Goal: Navigation & Orientation: Find specific page/section

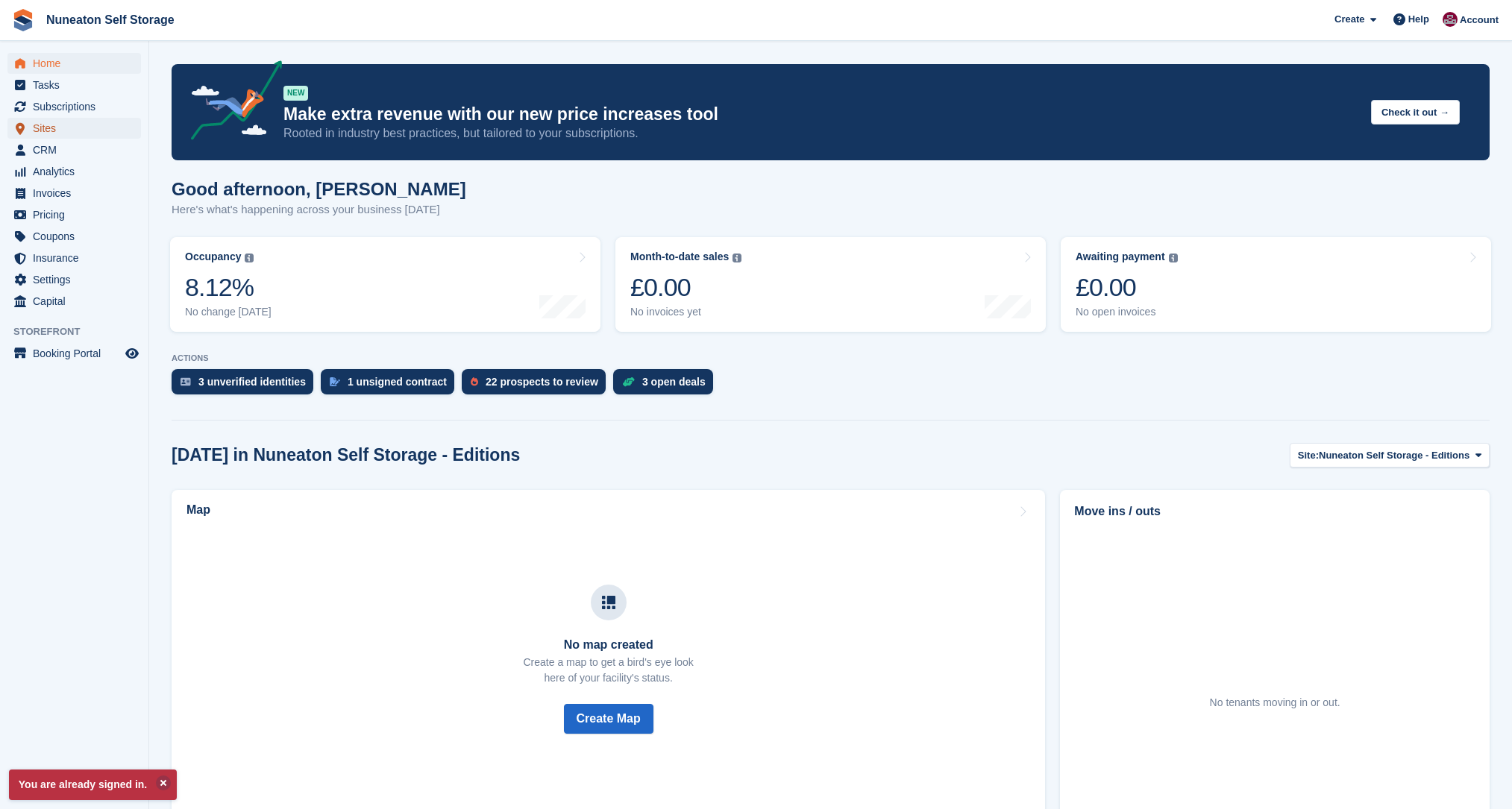
click at [54, 120] on span "Sites" at bounding box center [77, 127] width 89 height 21
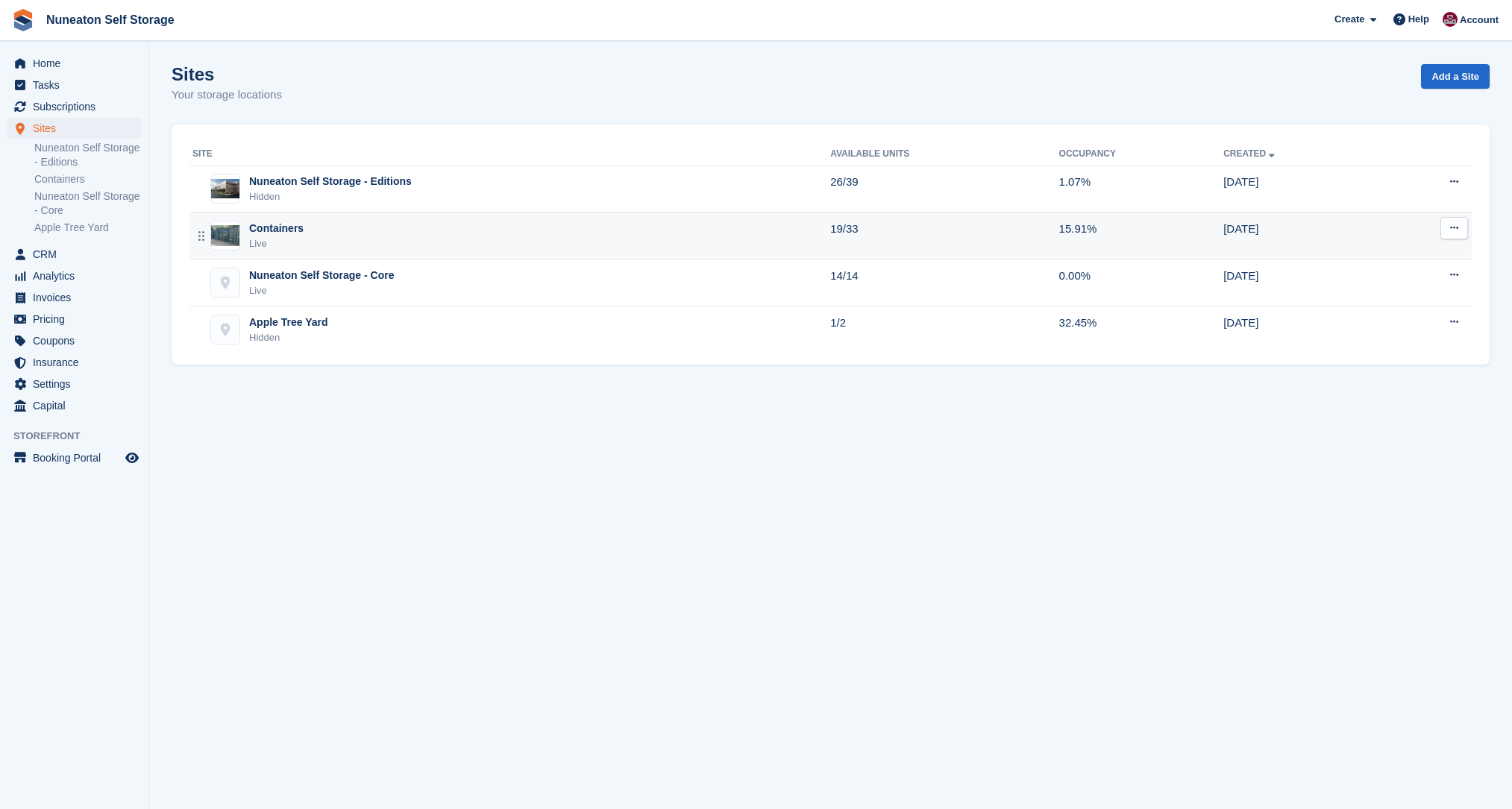
click at [297, 228] on div "Containers" at bounding box center [276, 228] width 54 height 16
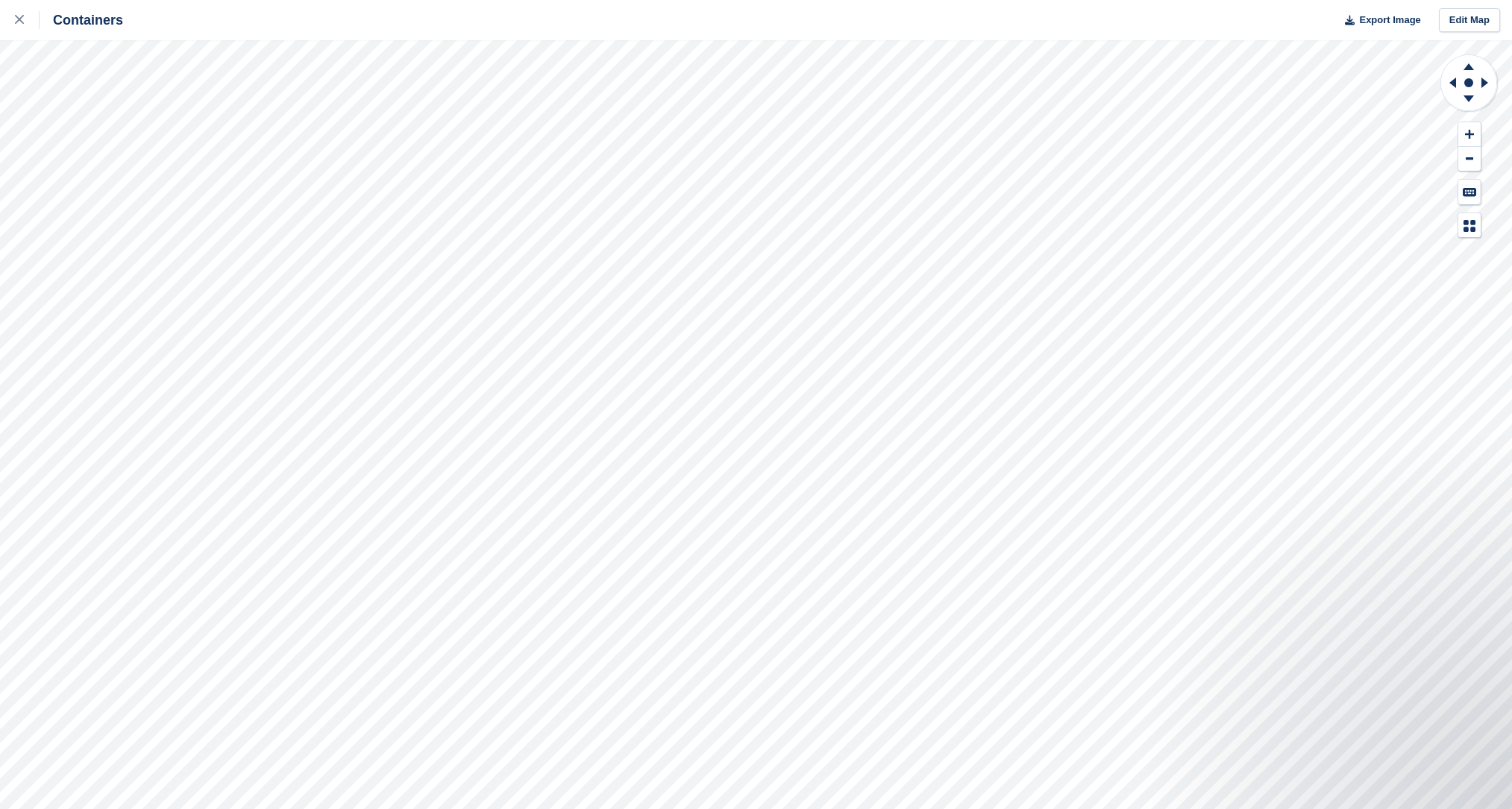
drag, startPoint x: 23, startPoint y: 25, endPoint x: 121, endPoint y: 23, distance: 98.0
click at [23, 25] on div at bounding box center [26, 20] width 25 height 18
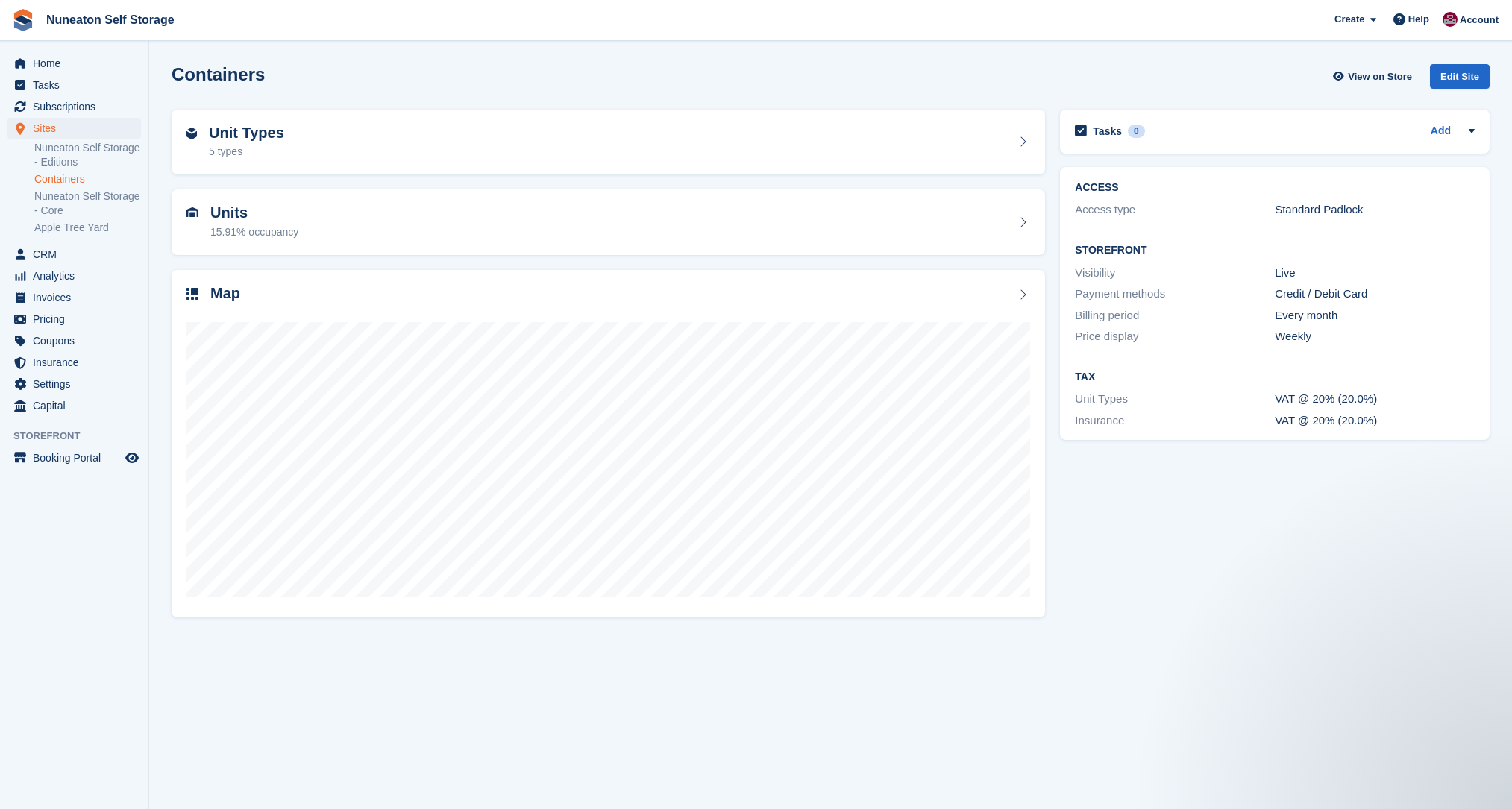
click at [1056, 505] on div "Tasks 0 Add No tasks related to Containers ACCESS Access type Standard Padlock …" at bounding box center [1275, 363] width 444 height 522
drag, startPoint x: 170, startPoint y: 66, endPoint x: 253, endPoint y: 80, distance: 84.2
click at [253, 80] on div "Containers View on Store Edit Site" at bounding box center [830, 79] width 1332 height 45
click at [253, 80] on h2 "Containers" at bounding box center [218, 74] width 93 height 21
drag, startPoint x: 250, startPoint y: 79, endPoint x: 155, endPoint y: 72, distance: 95.3
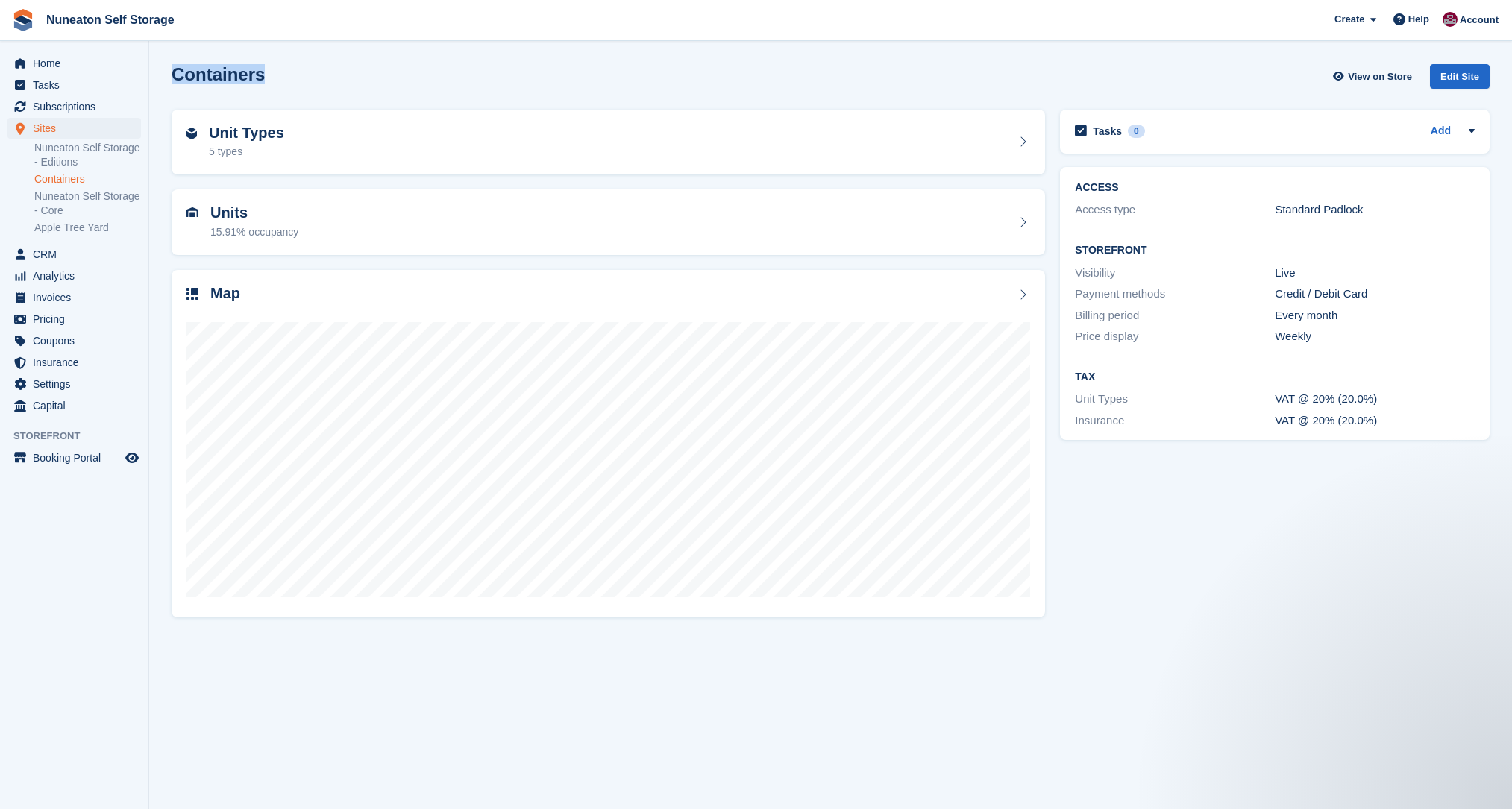
click at [155, 72] on section "Containers View on Store Edit Site Unit Types 5 types Units 15.91% occupancy Ma…" at bounding box center [830, 404] width 1363 height 809
drag, startPoint x: 162, startPoint y: 72, endPoint x: 293, endPoint y: 73, distance: 131.0
click at [293, 73] on section "Containers View on Store Edit Site Unit Types 5 types Units 15.91% occupancy Ma…" at bounding box center [830, 404] width 1363 height 809
click at [293, 73] on div "Containers View on Store Edit Site" at bounding box center [830, 76] width 1318 height 25
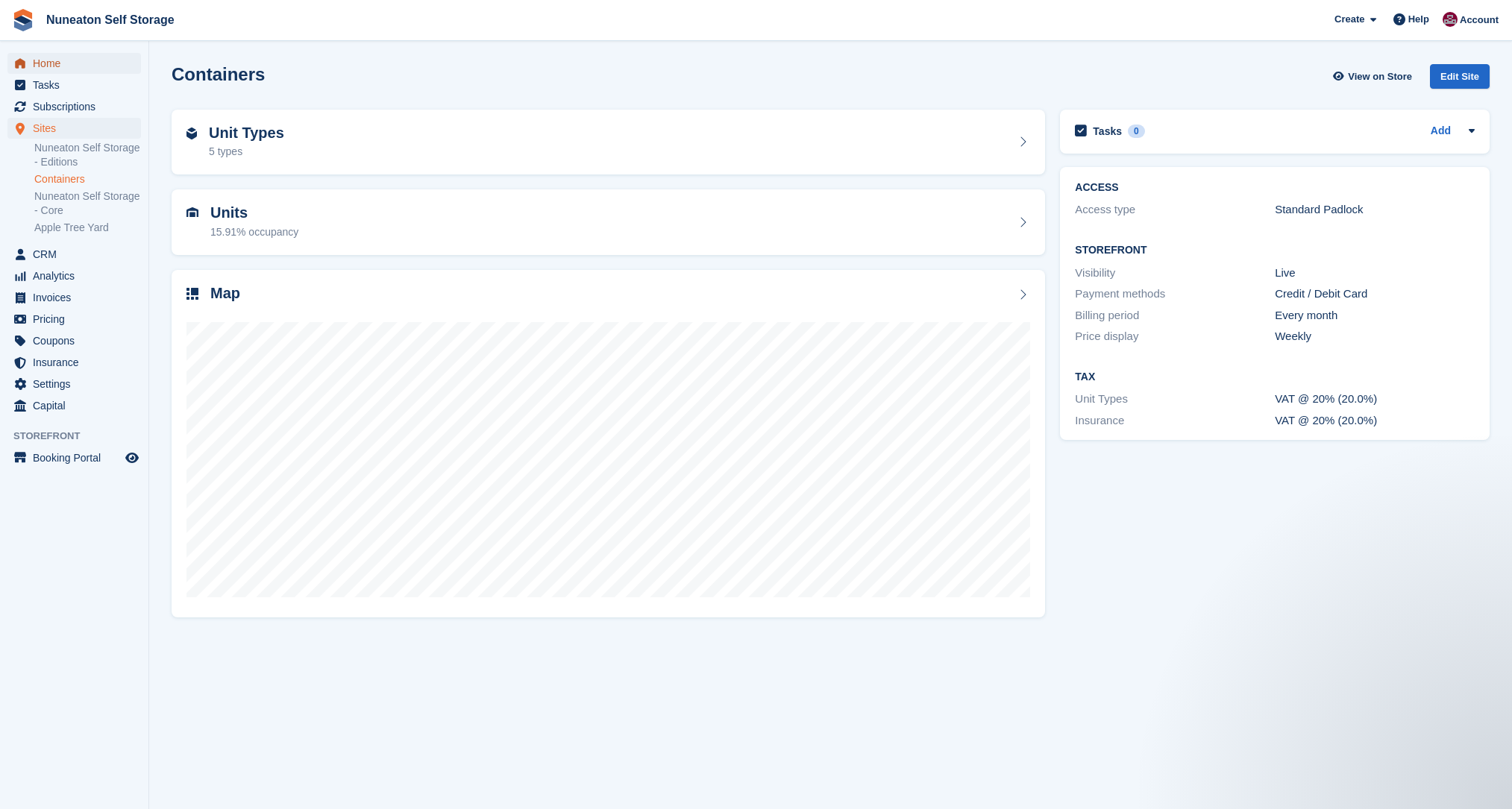
click at [38, 69] on span "Home" at bounding box center [77, 63] width 89 height 21
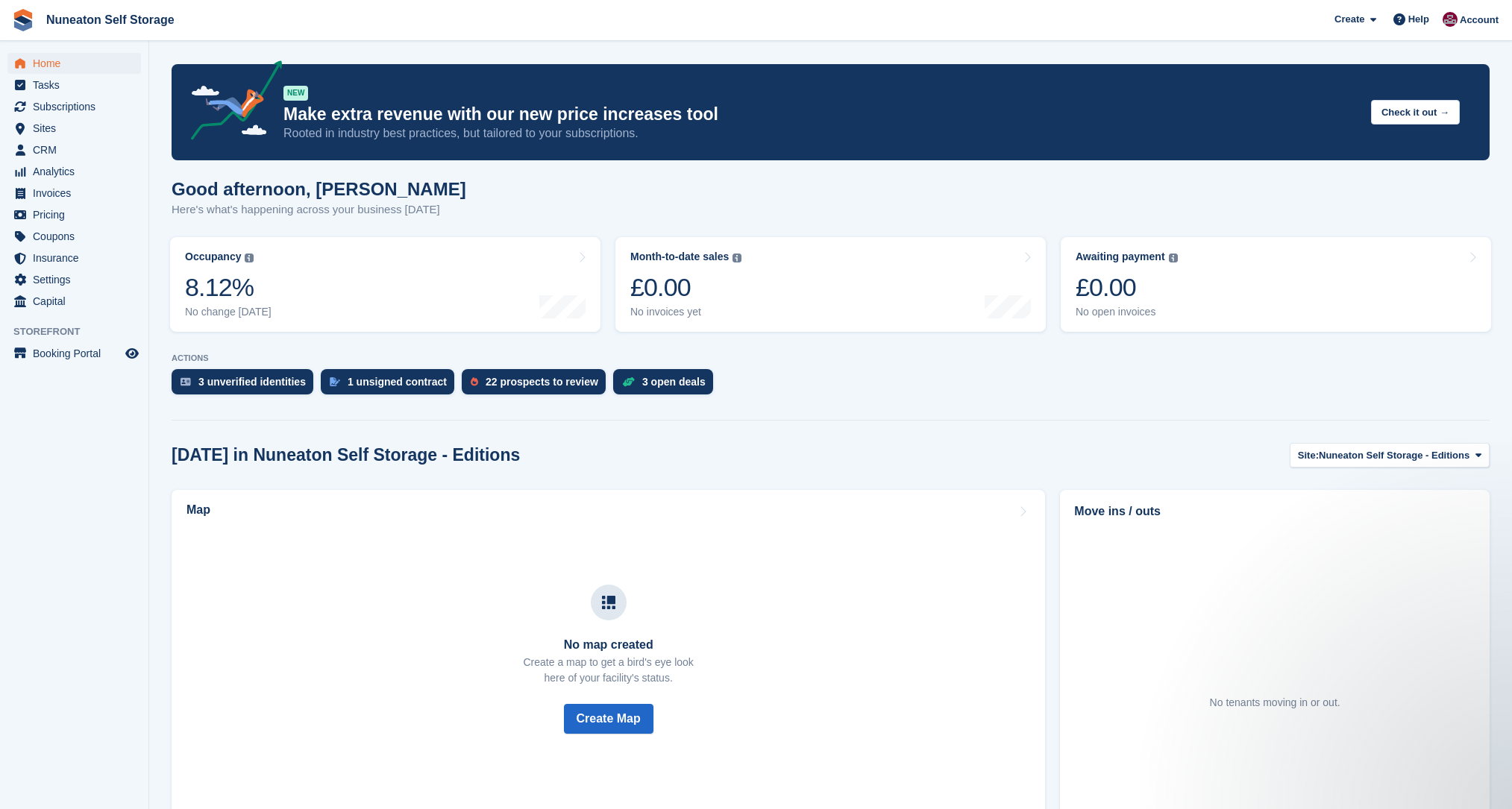
click at [603, 219] on div "Good afternoon, Chris Here's what's happening across your business today" at bounding box center [830, 207] width 1318 height 58
click at [42, 131] on span "Sites" at bounding box center [77, 127] width 89 height 21
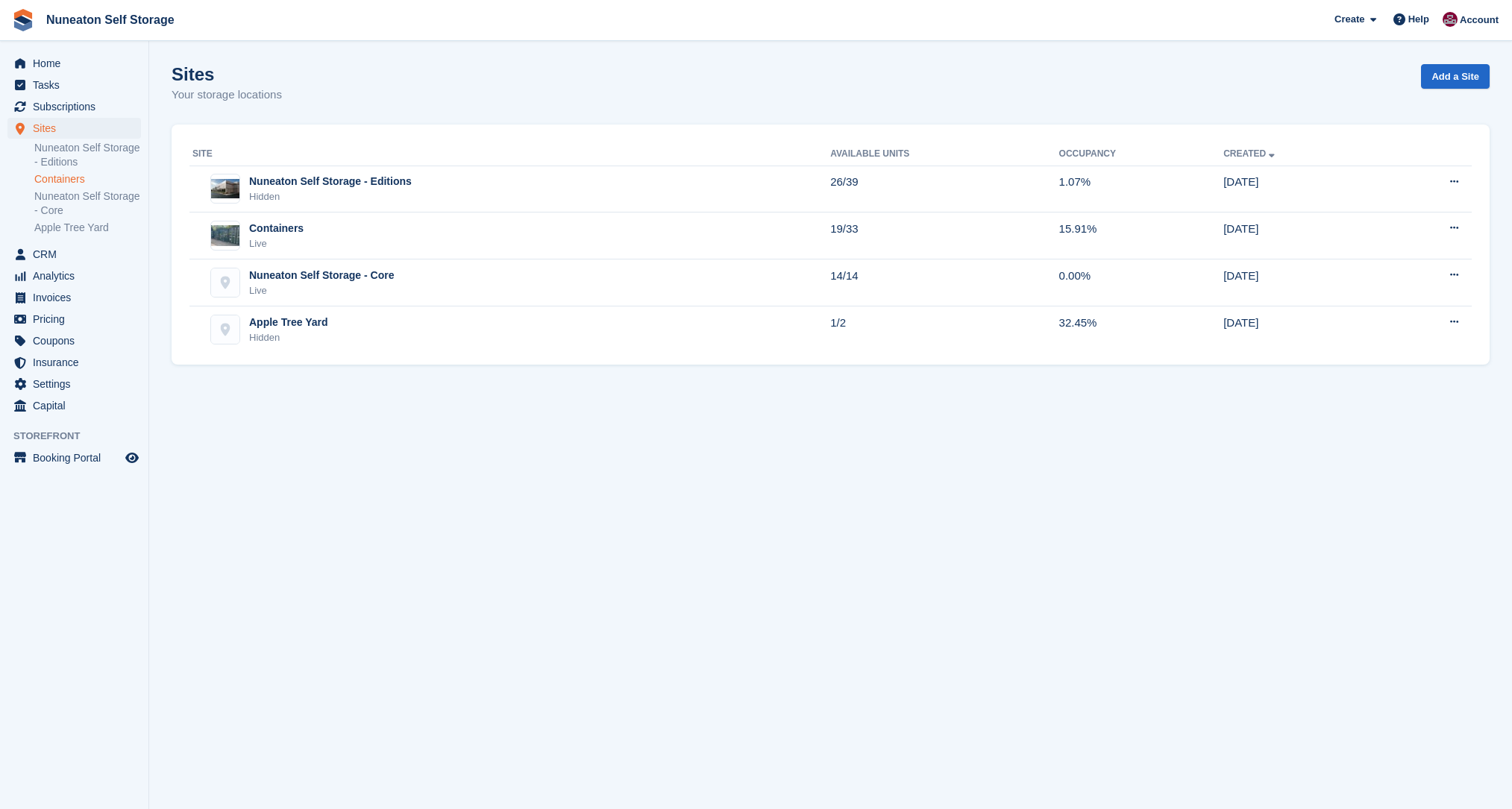
click at [67, 182] on link "Containers" at bounding box center [87, 179] width 107 height 14
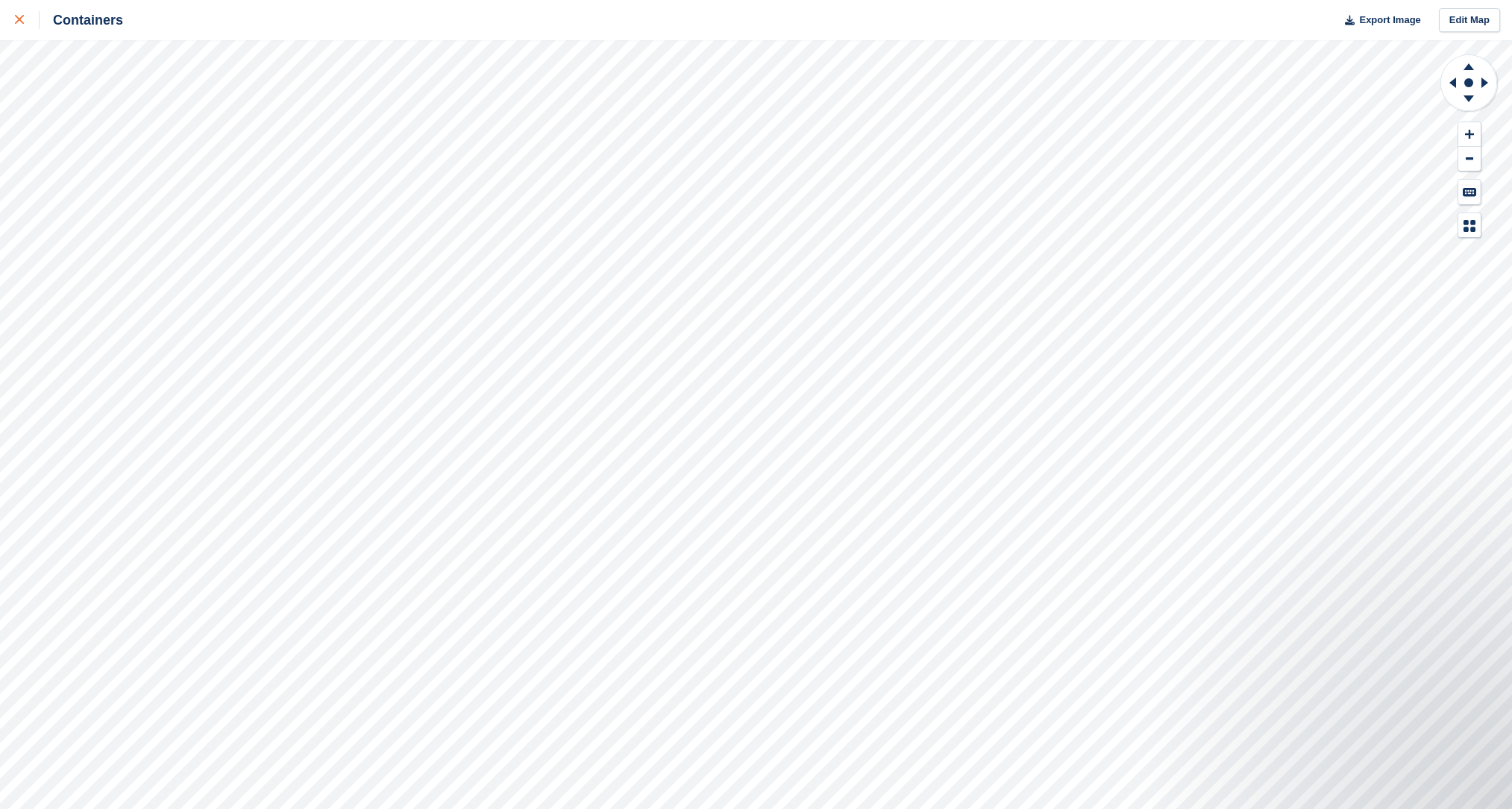
click at [16, 26] on link at bounding box center [20, 20] width 39 height 40
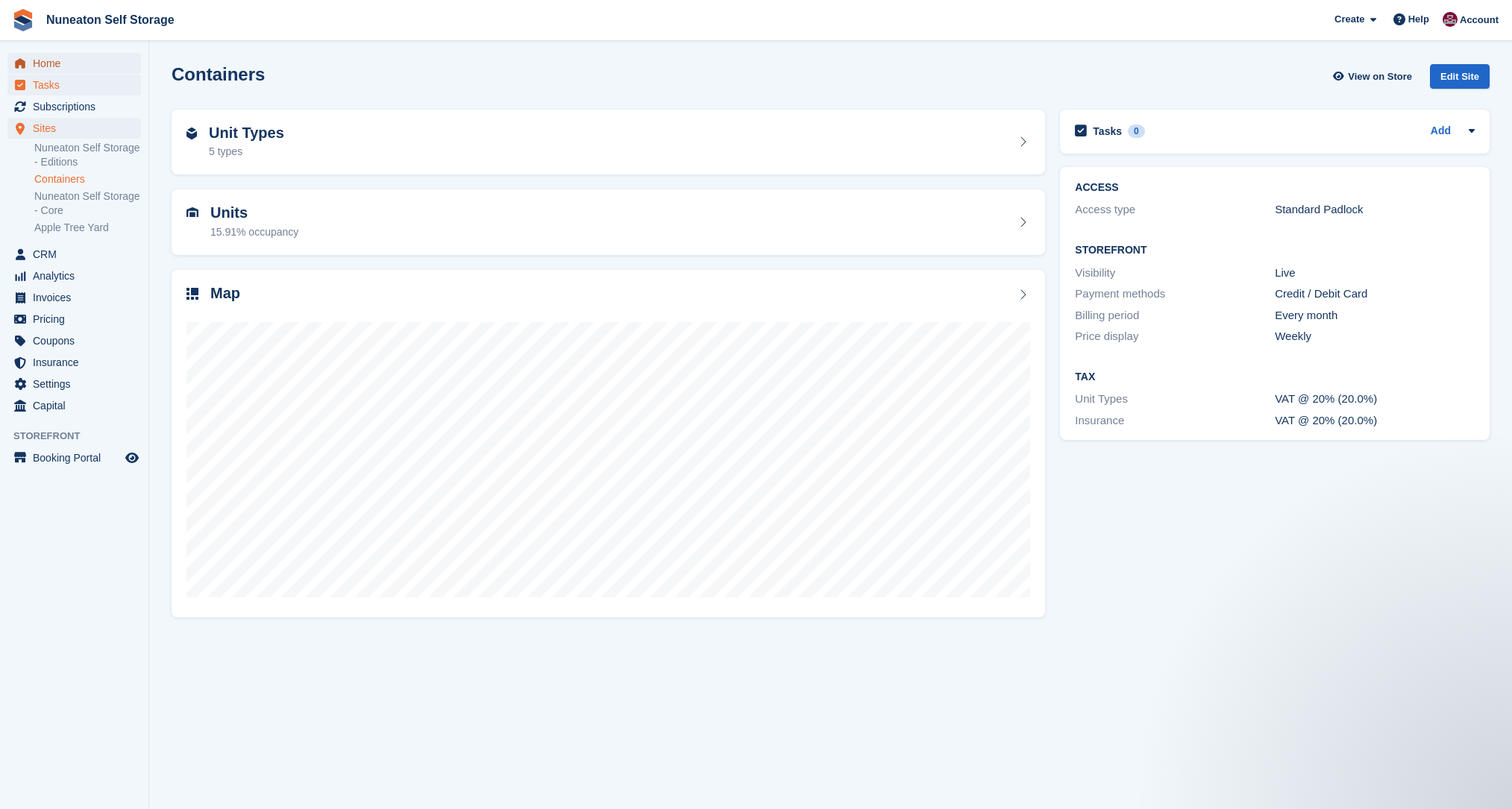
drag, startPoint x: 43, startPoint y: 66, endPoint x: 62, endPoint y: 92, distance: 32.2
click at [43, 66] on span "Home" at bounding box center [77, 63] width 89 height 21
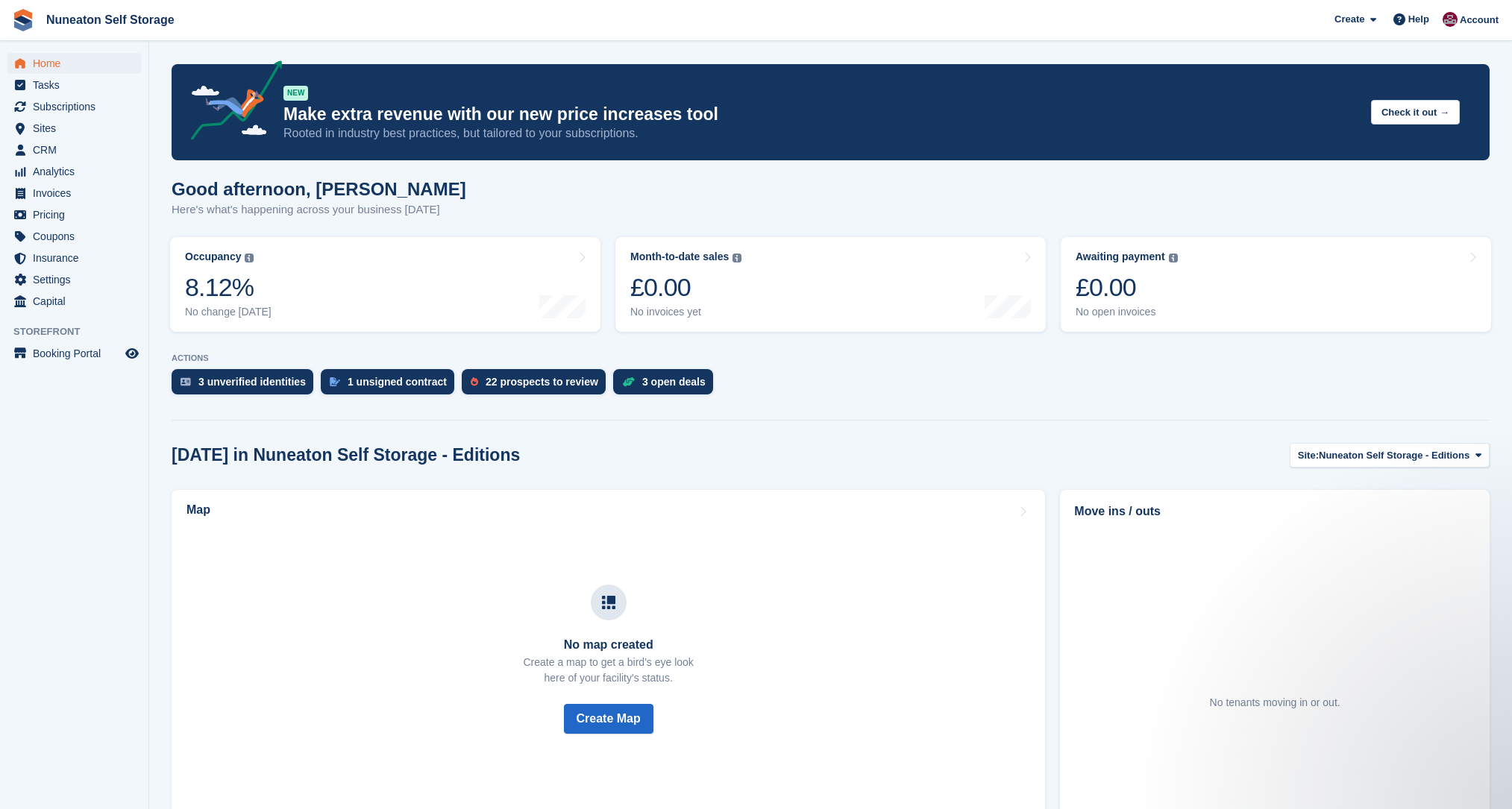
drag, startPoint x: 847, startPoint y: 439, endPoint x: 858, endPoint y: 436, distance: 11.4
click at [664, 447] on div "[DATE] in Nuneaton Self Storage - Editions Site: Nuneaton Self Storage - Editio…" at bounding box center [830, 455] width 1318 height 25
drag, startPoint x: 517, startPoint y: 459, endPoint x: 178, endPoint y: 447, distance: 339.2
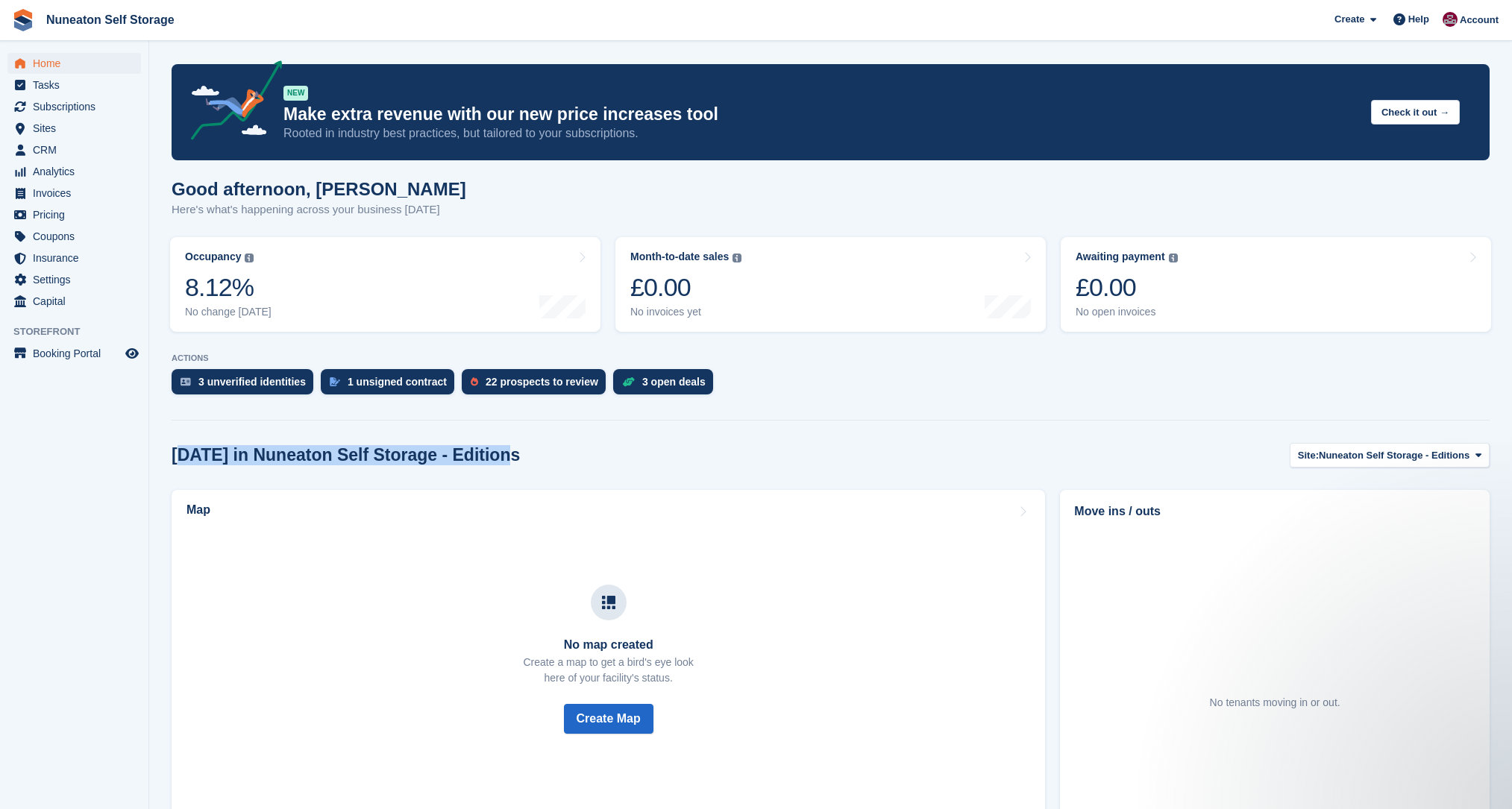
click at [178, 447] on div "[DATE] in Nuneaton Self Storage - Editions Site: Nuneaton Self Storage - Editio…" at bounding box center [830, 455] width 1318 height 25
click at [178, 447] on h2 "[DATE] in Nuneaton Self Storage - Editions" at bounding box center [345, 455] width 348 height 21
